Goal: Check status

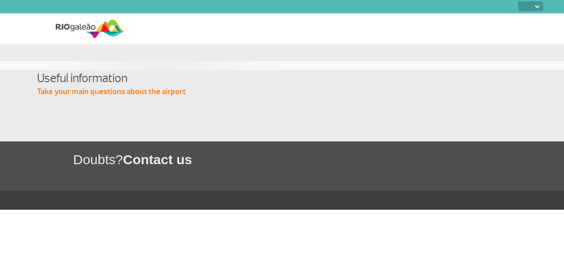
select select
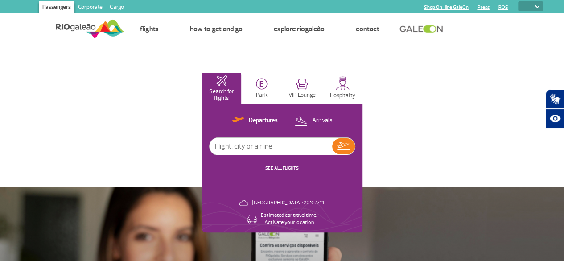
scroll to position [45, 0]
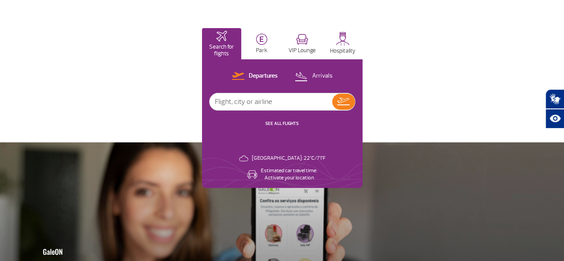
click at [332, 103] on input "text" at bounding box center [270, 101] width 123 height 17
click at [332, 103] on input "airfrance" at bounding box center [270, 101] width 123 height 17
type input "air france"
click at [349, 98] on img at bounding box center [343, 102] width 12 height 8
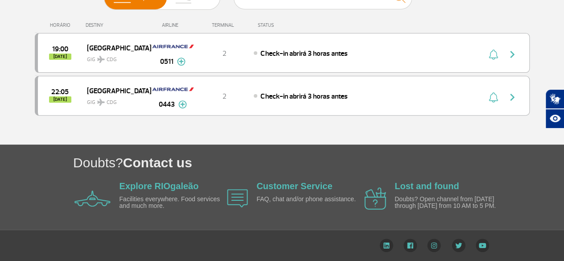
scroll to position [69, 0]
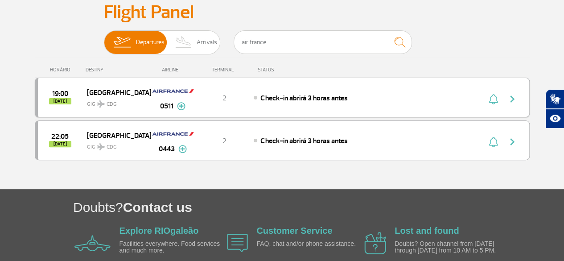
click at [180, 106] on img at bounding box center [181, 106] width 8 height 8
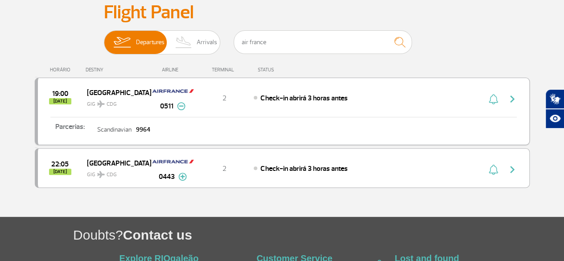
click at [93, 95] on span "GIG CDG" at bounding box center [115, 101] width 57 height 13
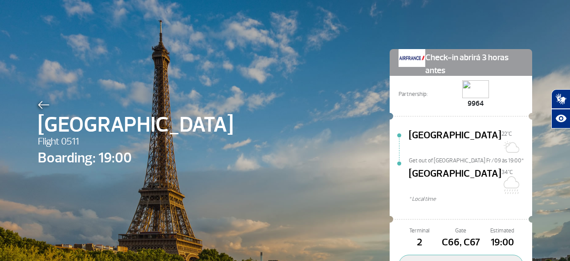
click at [282, 74] on div "Paris Flight 0511 Boarding: 19:00 Check-in abrirá 3 horas antes Partnership: 99…" at bounding box center [285, 166] width 508 height 333
click at [415, 59] on img at bounding box center [412, 58] width 27 height 18
